Goal: Transaction & Acquisition: Book appointment/travel/reservation

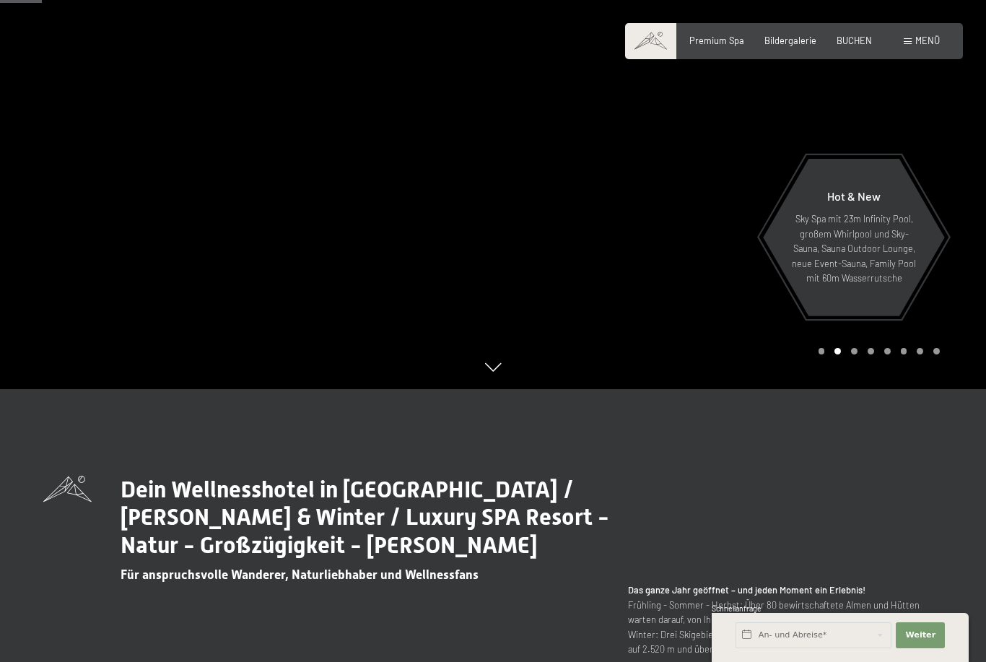
click at [910, 37] on div "Menü" at bounding box center [922, 41] width 36 height 13
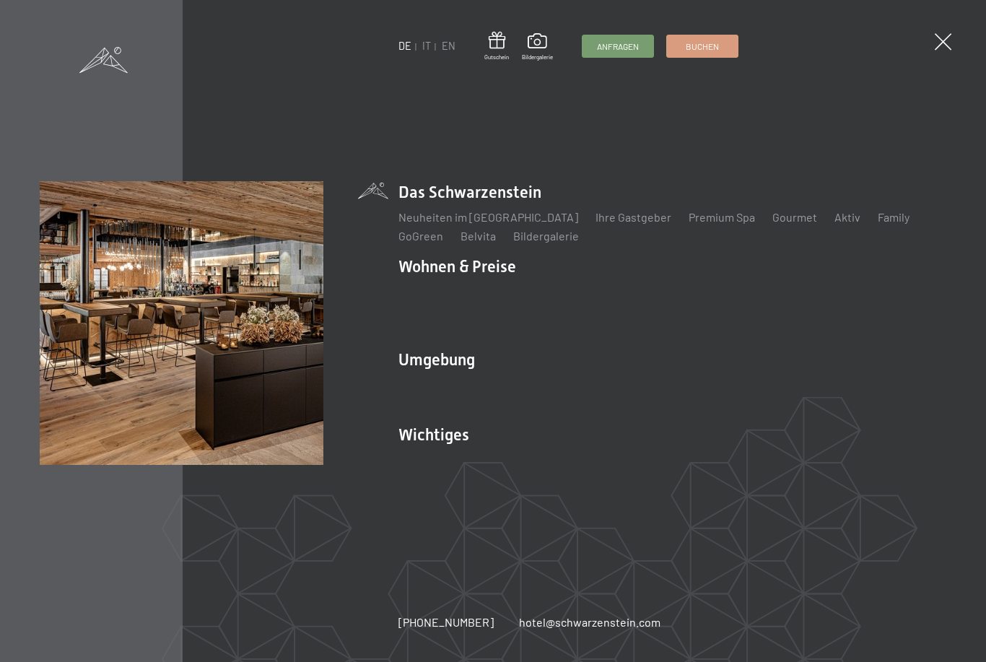
click at [942, 40] on span at bounding box center [943, 41] width 17 height 17
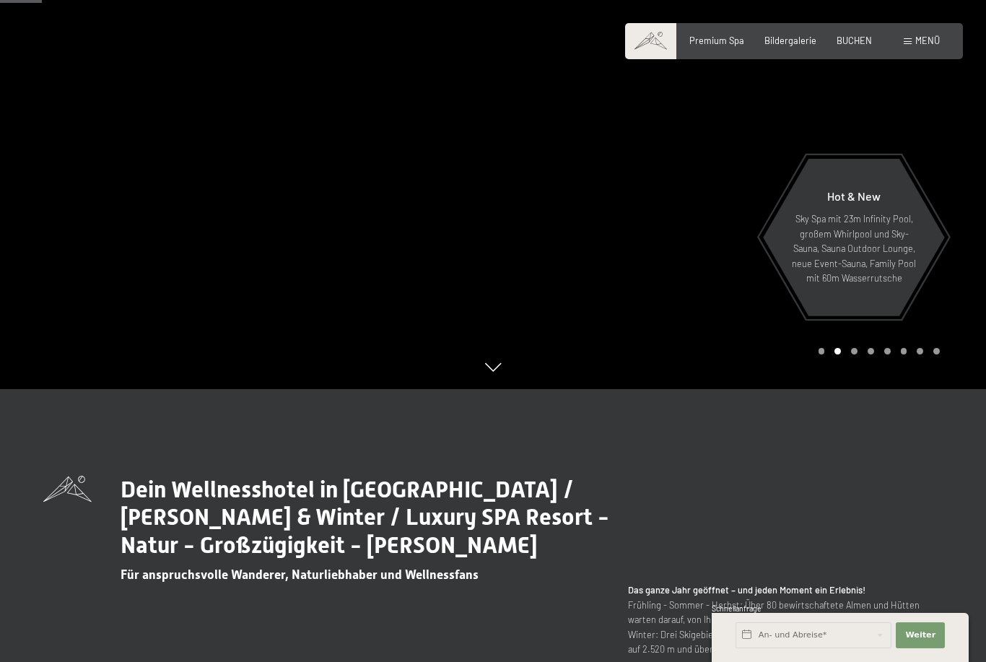
click at [926, 39] on span "Menü" at bounding box center [928, 41] width 25 height 12
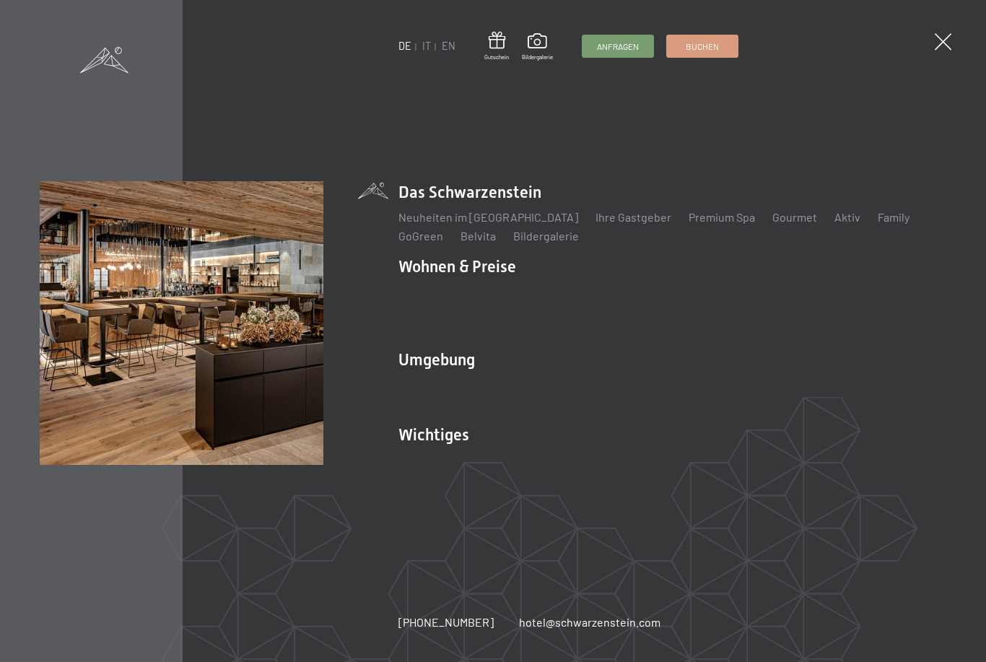
click at [715, 45] on span "Buchen" at bounding box center [702, 46] width 33 height 12
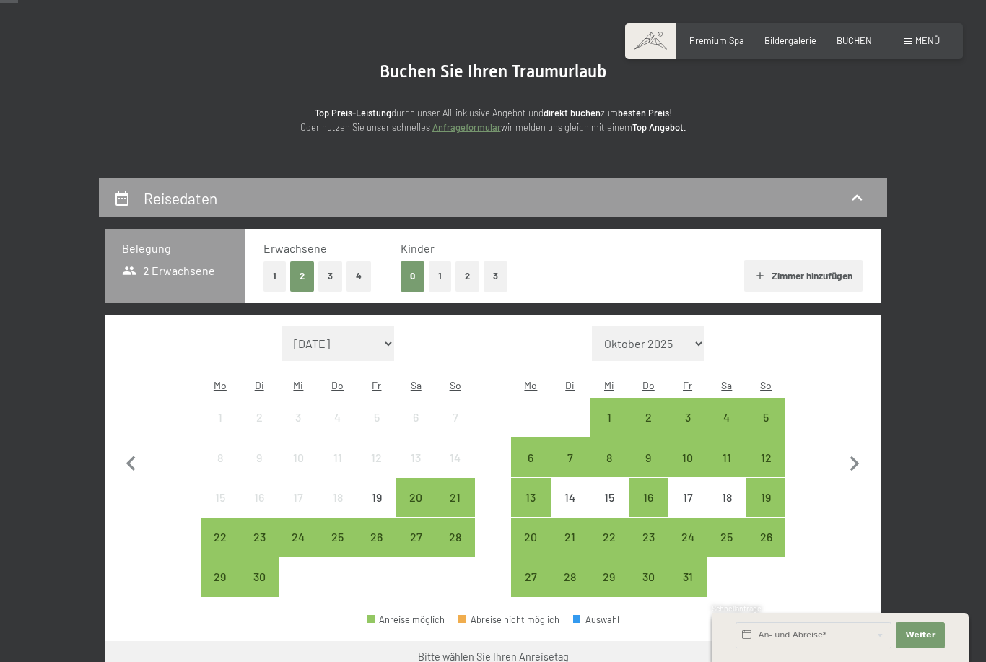
scroll to position [99, 0]
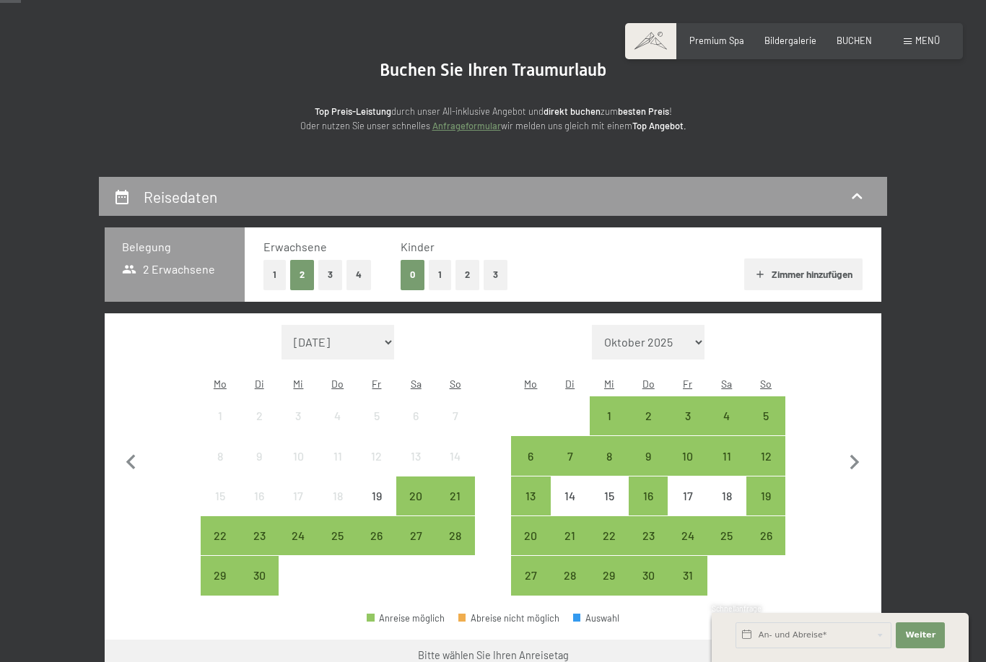
click at [684, 490] on div "17" at bounding box center [687, 508] width 36 height 36
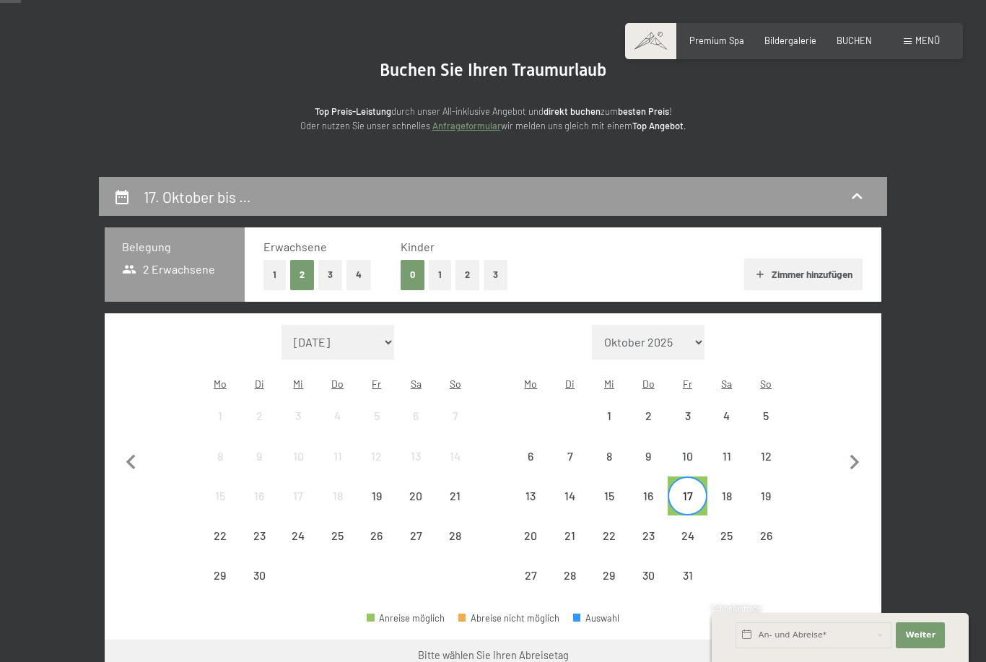
click at [773, 490] on div "19" at bounding box center [766, 508] width 36 height 36
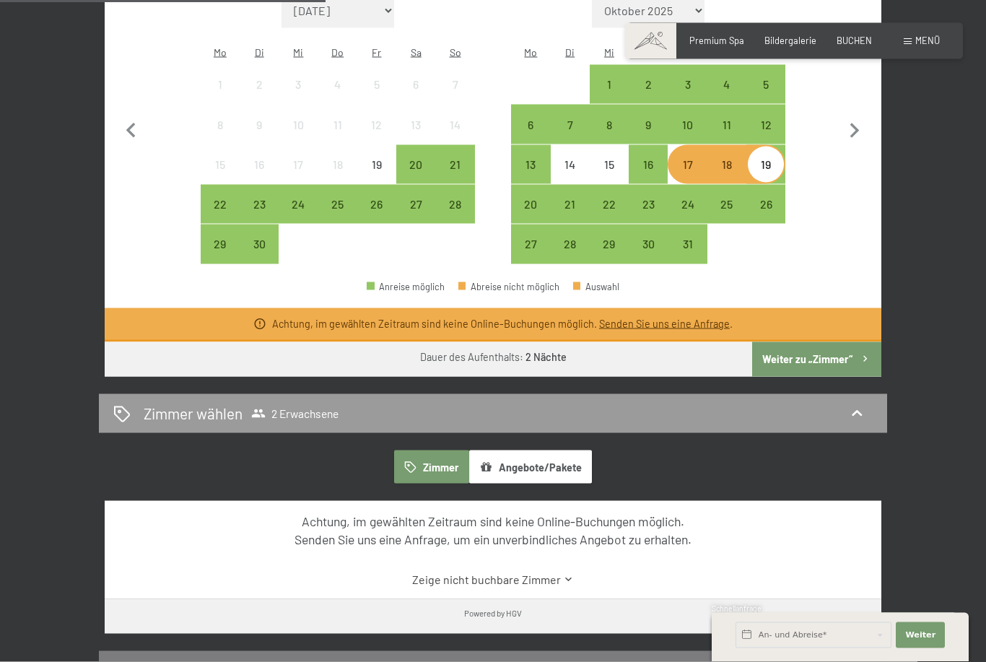
click at [867, 342] on button "Weiter zu „Zimmer“" at bounding box center [816, 359] width 129 height 35
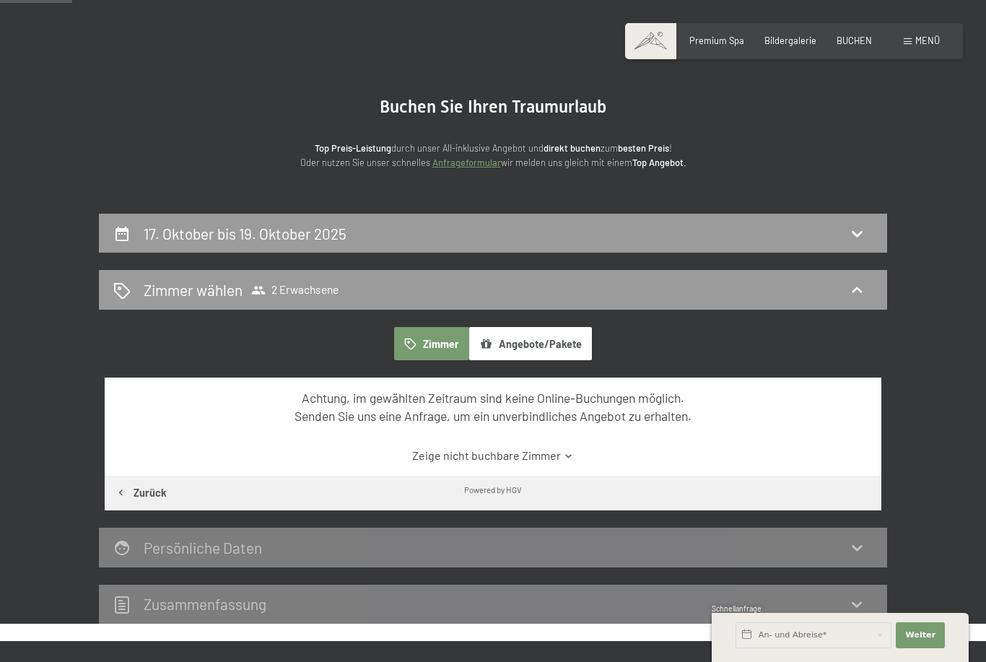
scroll to position [61, 0]
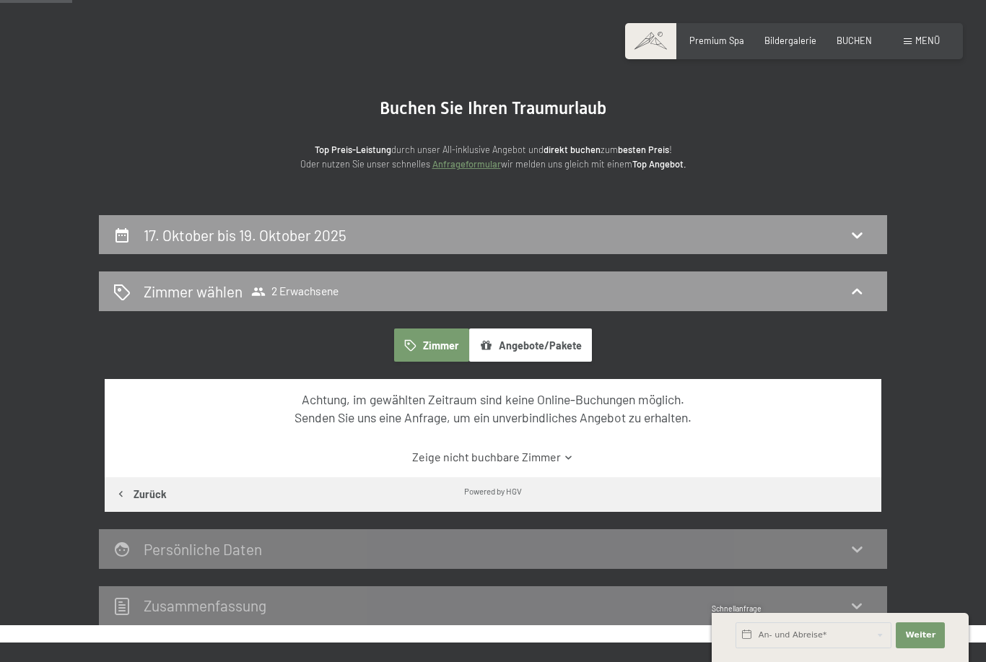
click at [425, 236] on div "17. Oktober bis 19. Oktober 2025" at bounding box center [493, 235] width 760 height 21
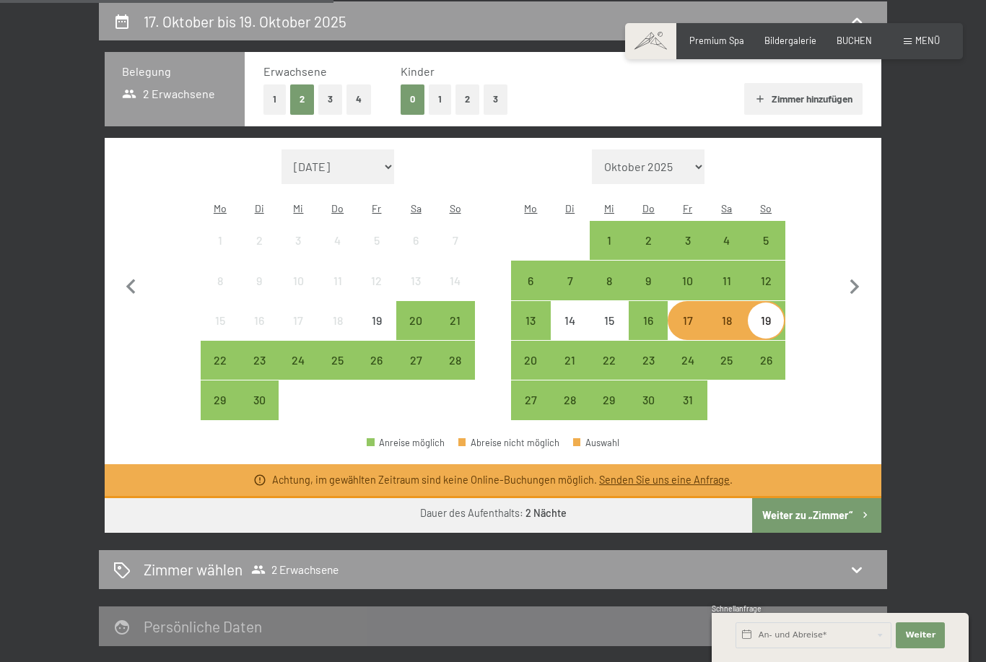
click at [651, 315] on div "16" at bounding box center [648, 333] width 36 height 36
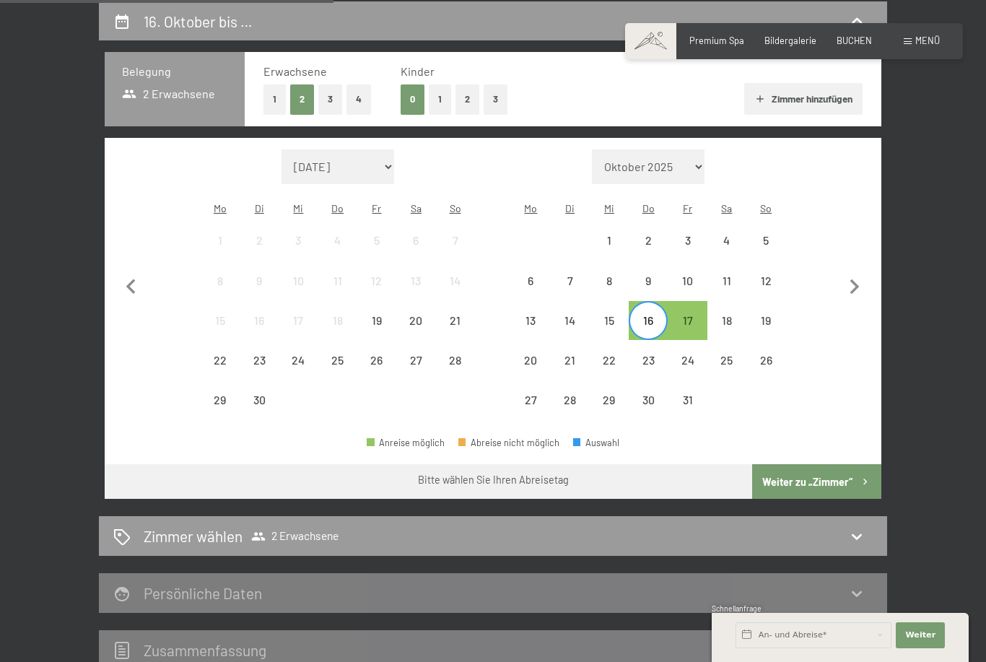
click at [728, 315] on div "18" at bounding box center [727, 333] width 36 height 36
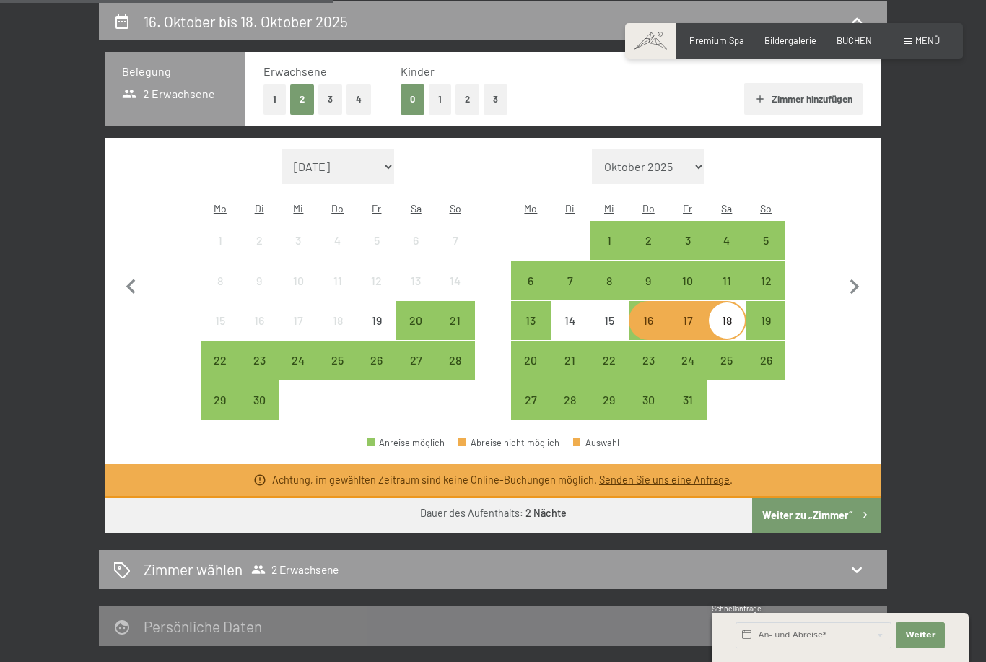
click at [576, 153] on form "Monat/Jahr Oktober 2025 November 2025 Dezember 2025 Januar 2026 Februar 2026 Mä…" at bounding box center [648, 166] width 274 height 35
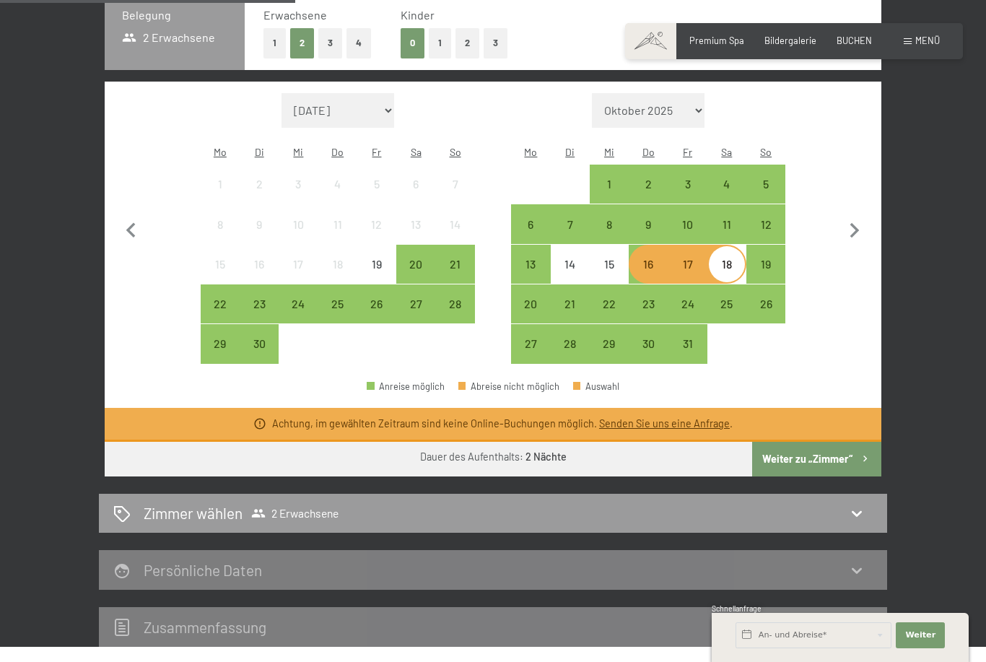
scroll to position [331, 0]
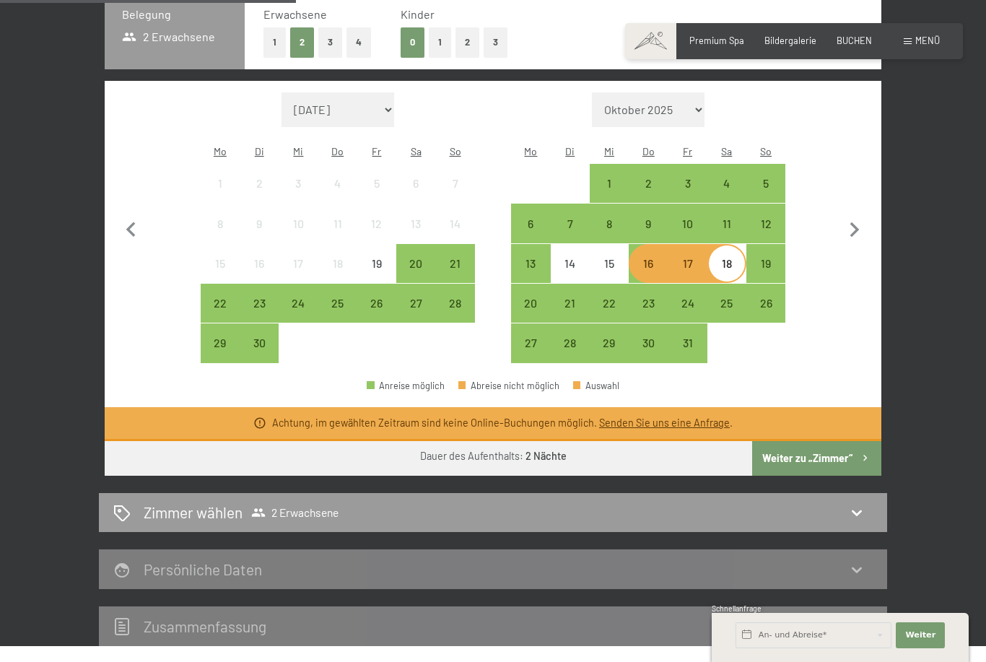
click at [760, 258] on div "19" at bounding box center [766, 276] width 36 height 36
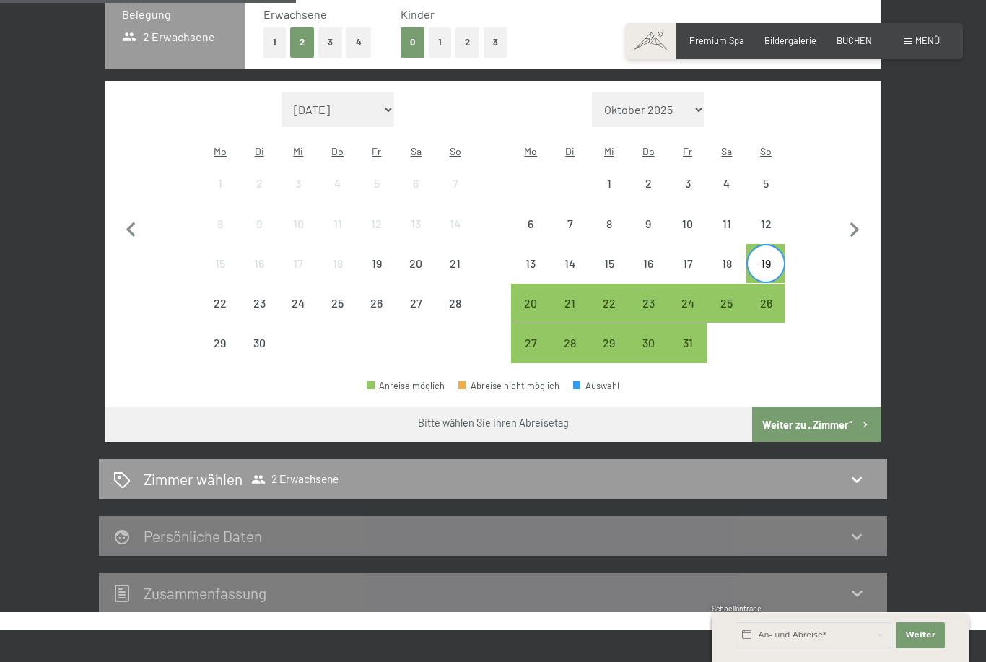
click at [572, 297] on div "21" at bounding box center [570, 315] width 36 height 36
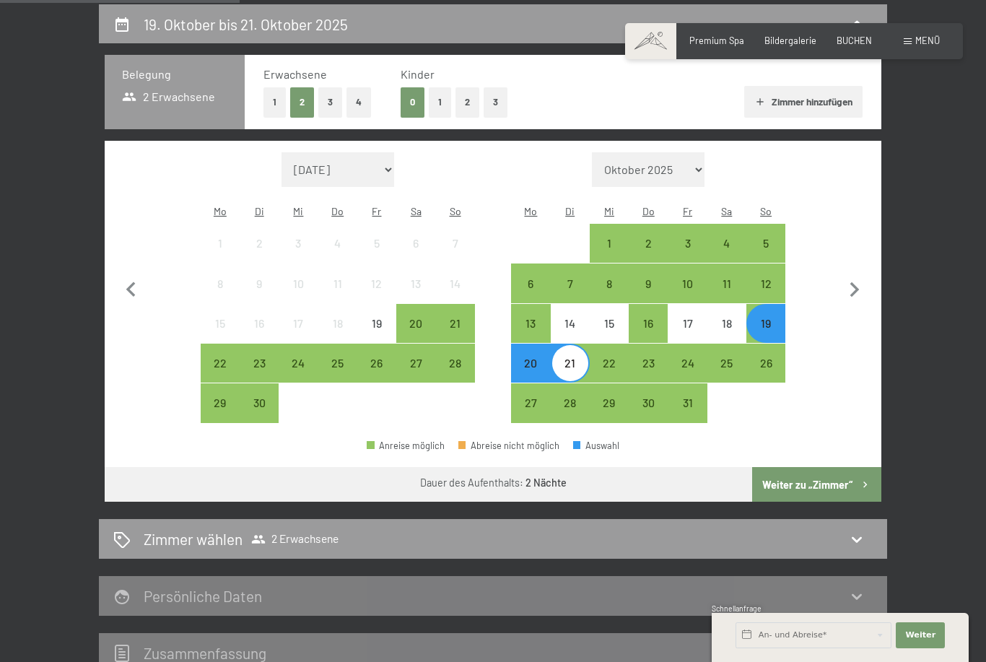
scroll to position [271, 0]
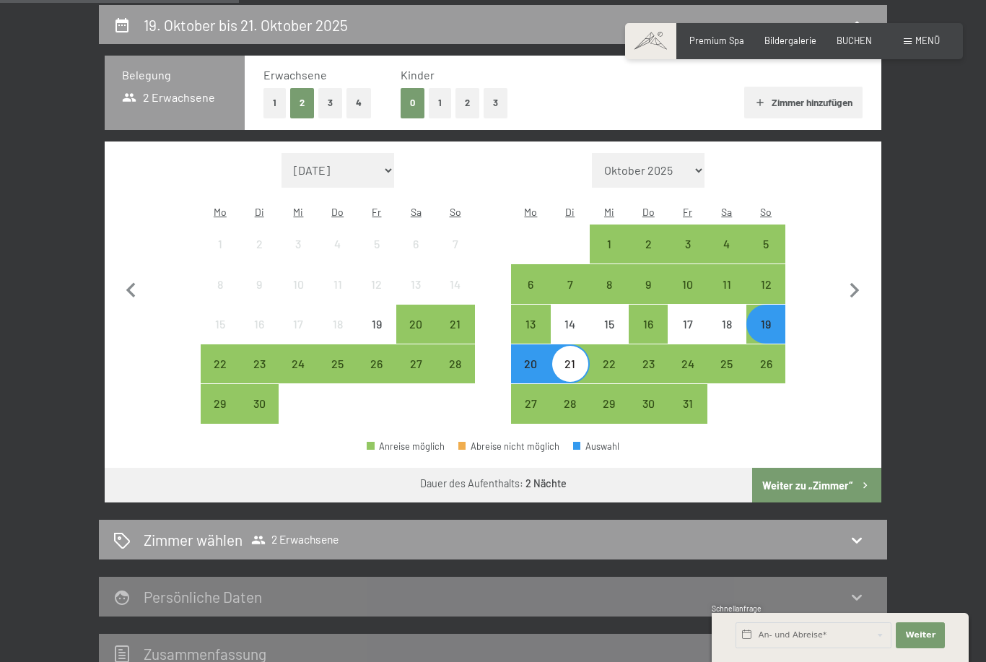
click at [793, 474] on button "Weiter zu „Zimmer“" at bounding box center [816, 485] width 129 height 35
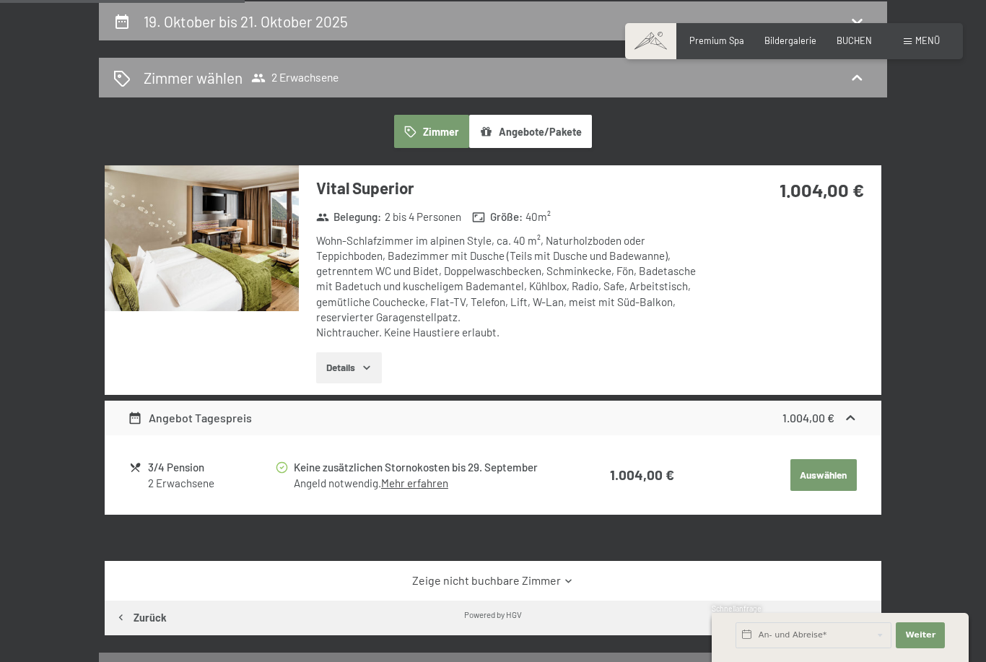
click at [421, 143] on button "Zimmer" at bounding box center [431, 131] width 75 height 33
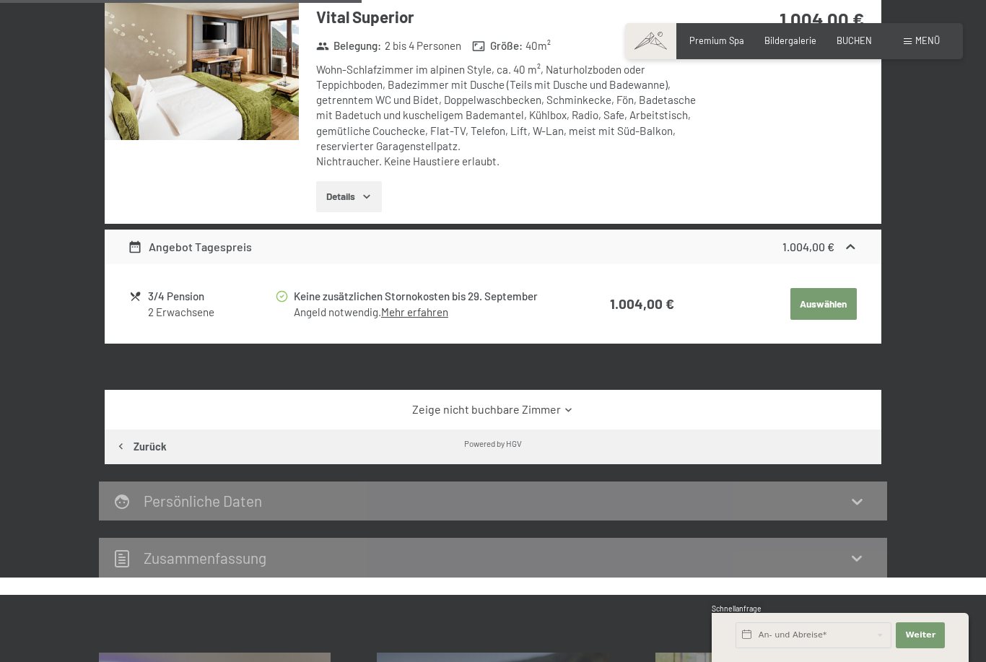
scroll to position [454, 0]
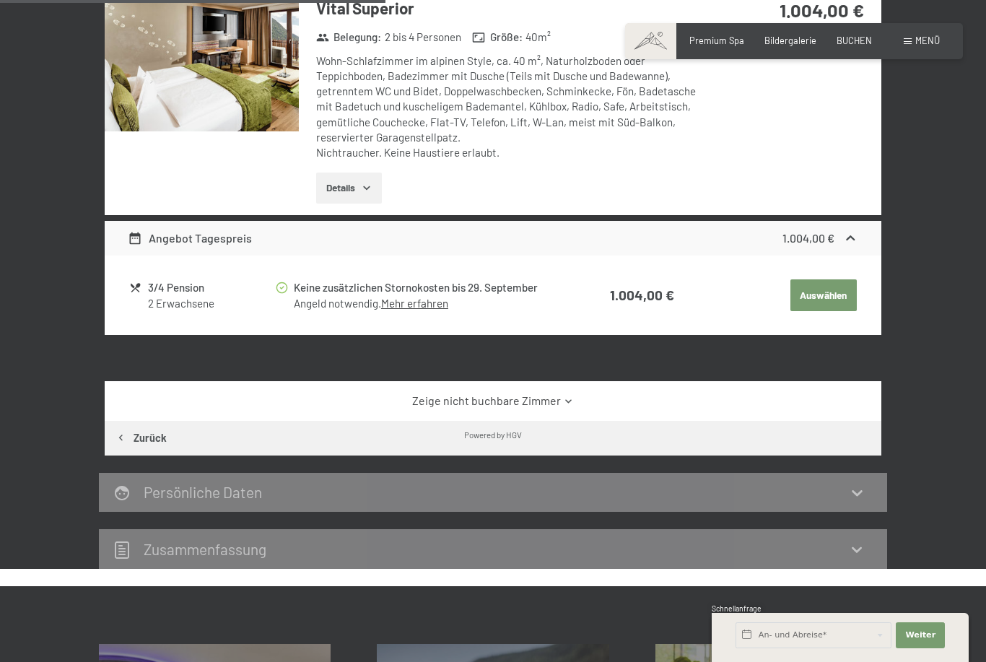
click at [799, 294] on button "Auswählen" at bounding box center [824, 295] width 66 height 32
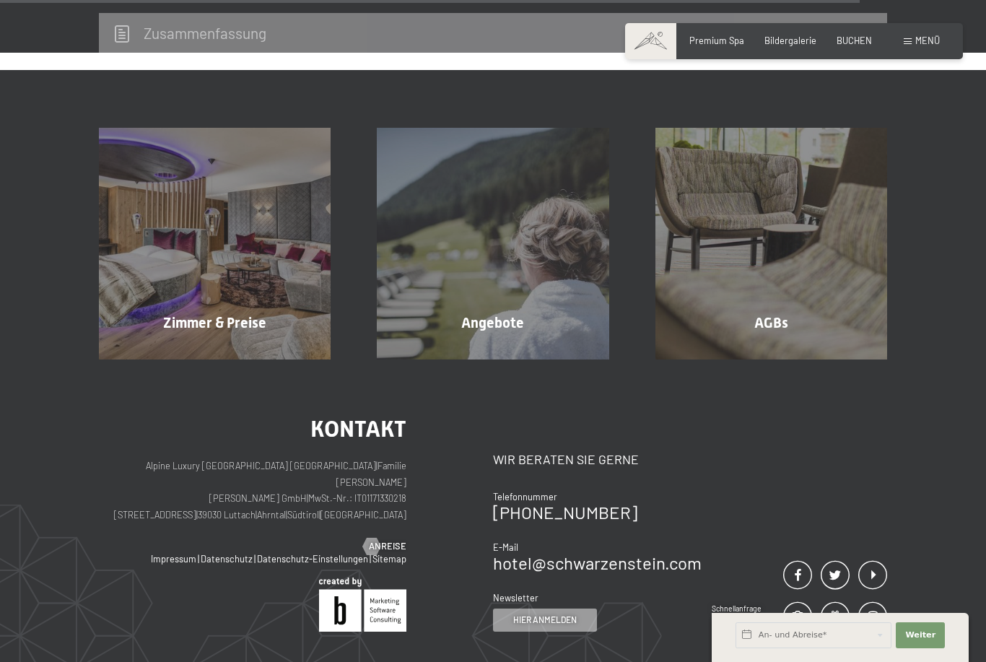
scroll to position [1210, 0]
